Goal: Find specific page/section: Find specific page/section

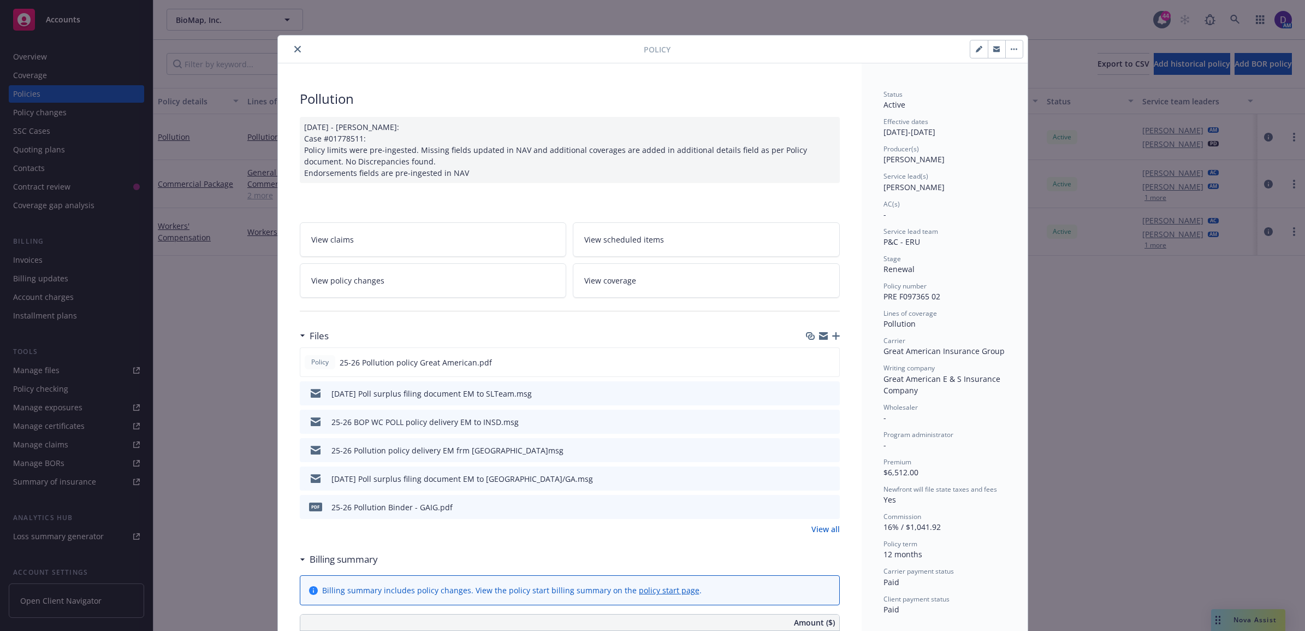
click at [294, 50] on icon "close" at bounding box center [297, 49] width 7 height 7
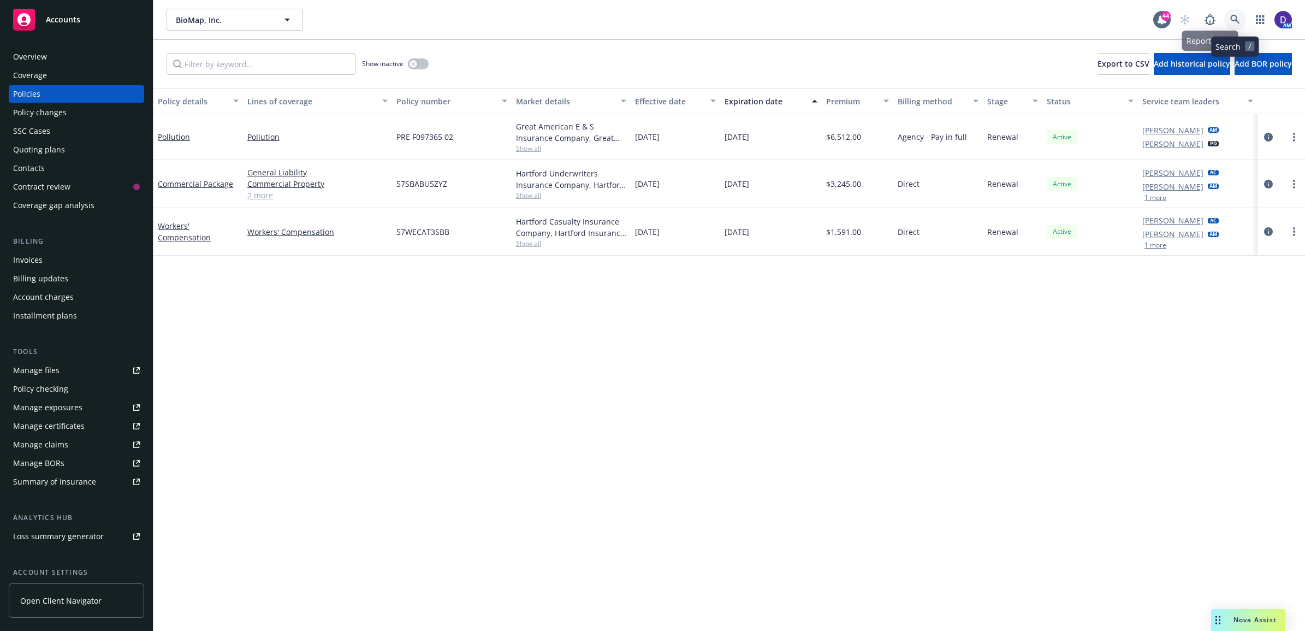
click at [1235, 23] on icon at bounding box center [1236, 20] width 10 height 10
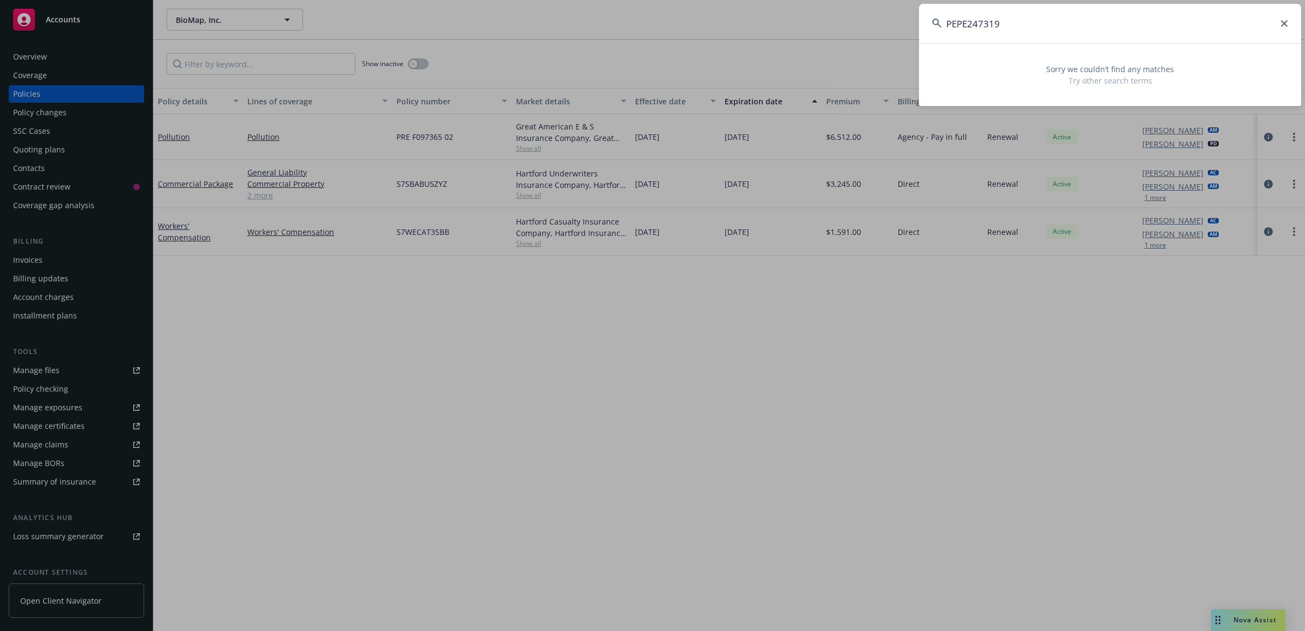
type input "PEPE247319"
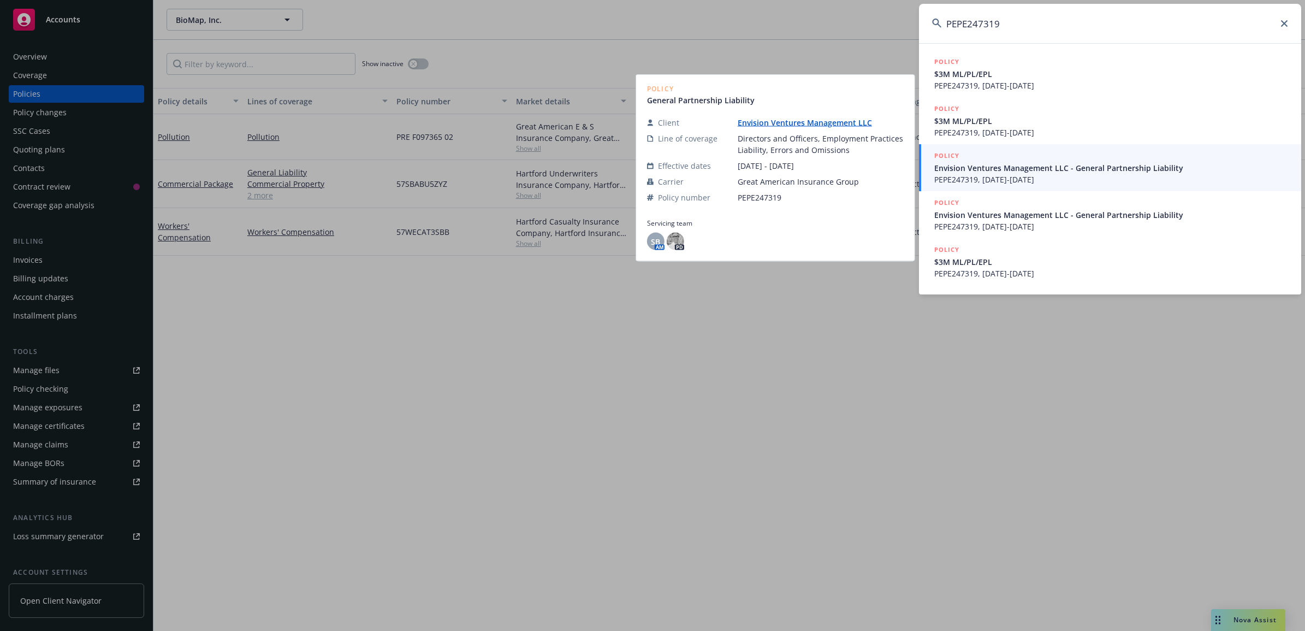
click at [1067, 166] on span "Envision Ventures Management LLC - General Partnership Liability" at bounding box center [1112, 167] width 354 height 11
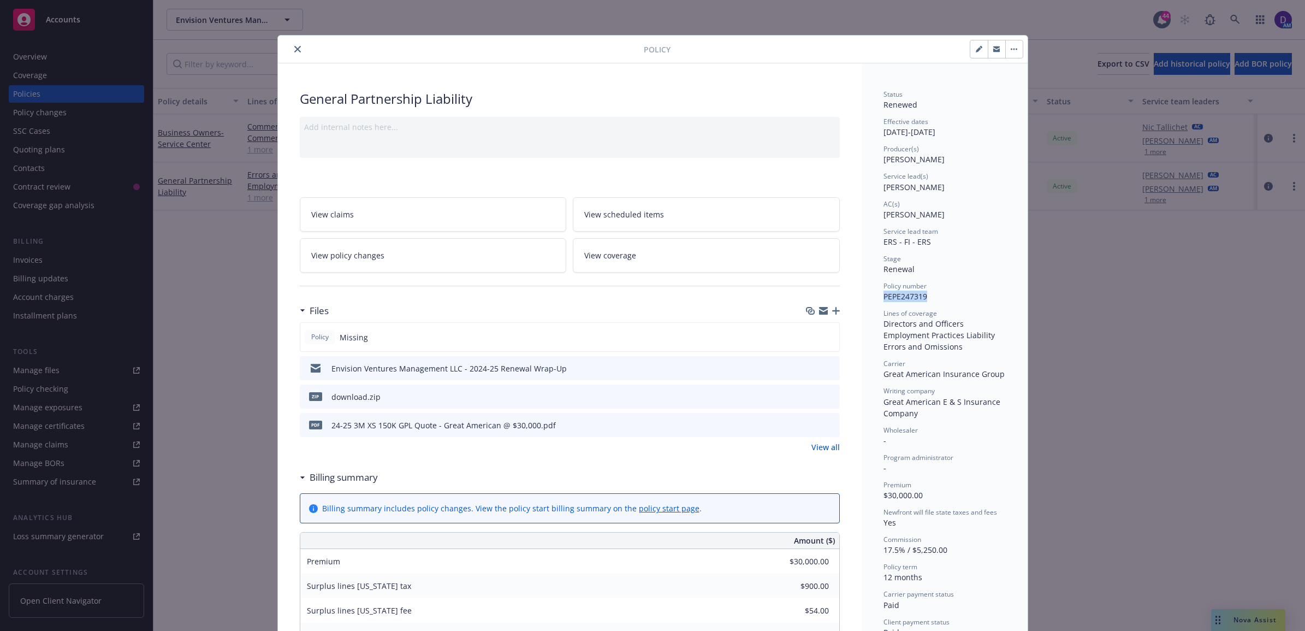
drag, startPoint x: 929, startPoint y: 295, endPoint x: 870, endPoint y: 300, distance: 59.8
copy span "PEPE247319"
